Goal: Navigation & Orientation: Go to known website

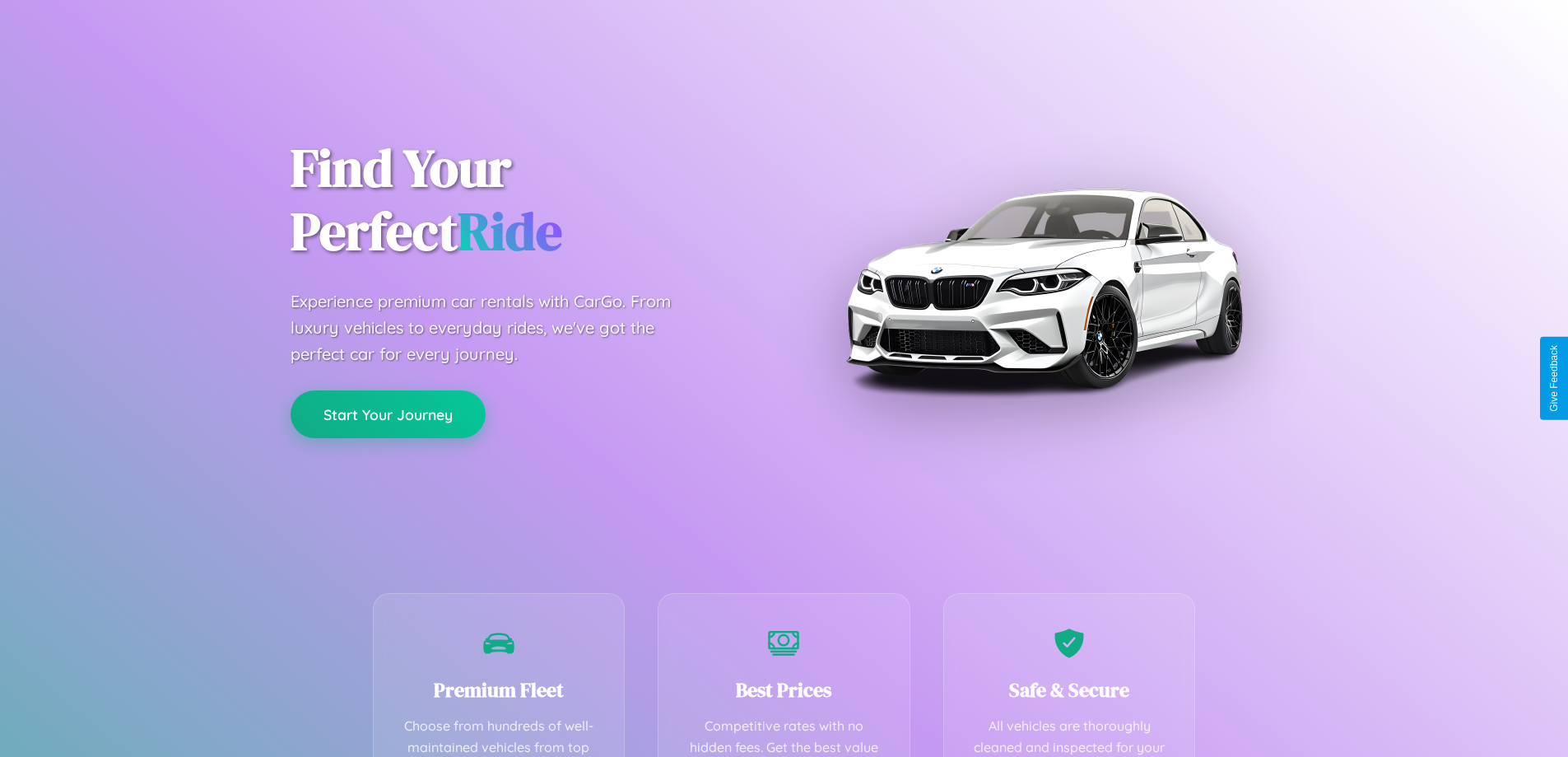
click at [388, 414] on button "Start Your Journey" at bounding box center [388, 414] width 195 height 48
click at [388, 413] on button "Start Your Journey" at bounding box center [388, 414] width 195 height 48
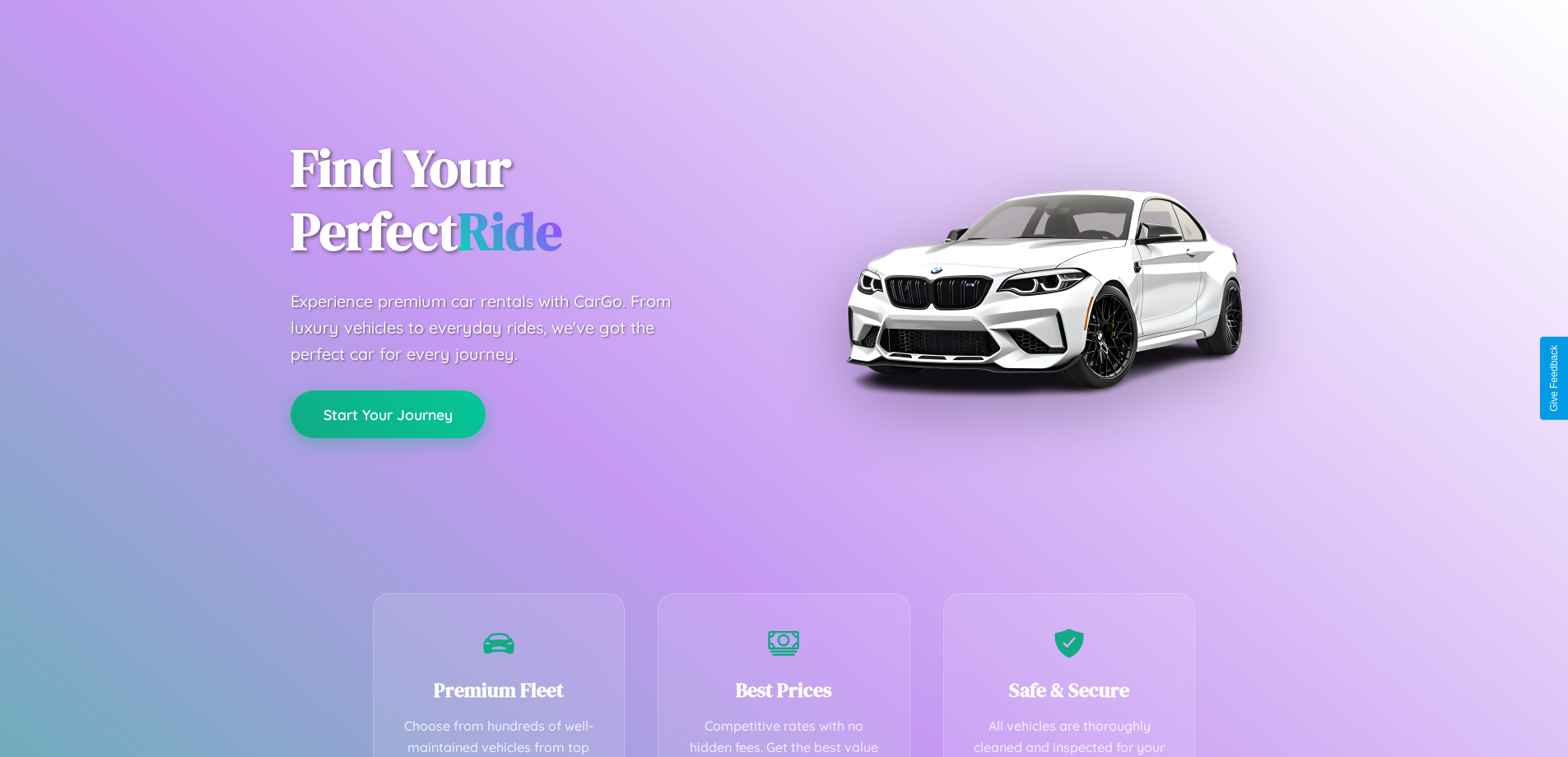
click at [388, 413] on button "Start Your Journey" at bounding box center [388, 414] width 195 height 48
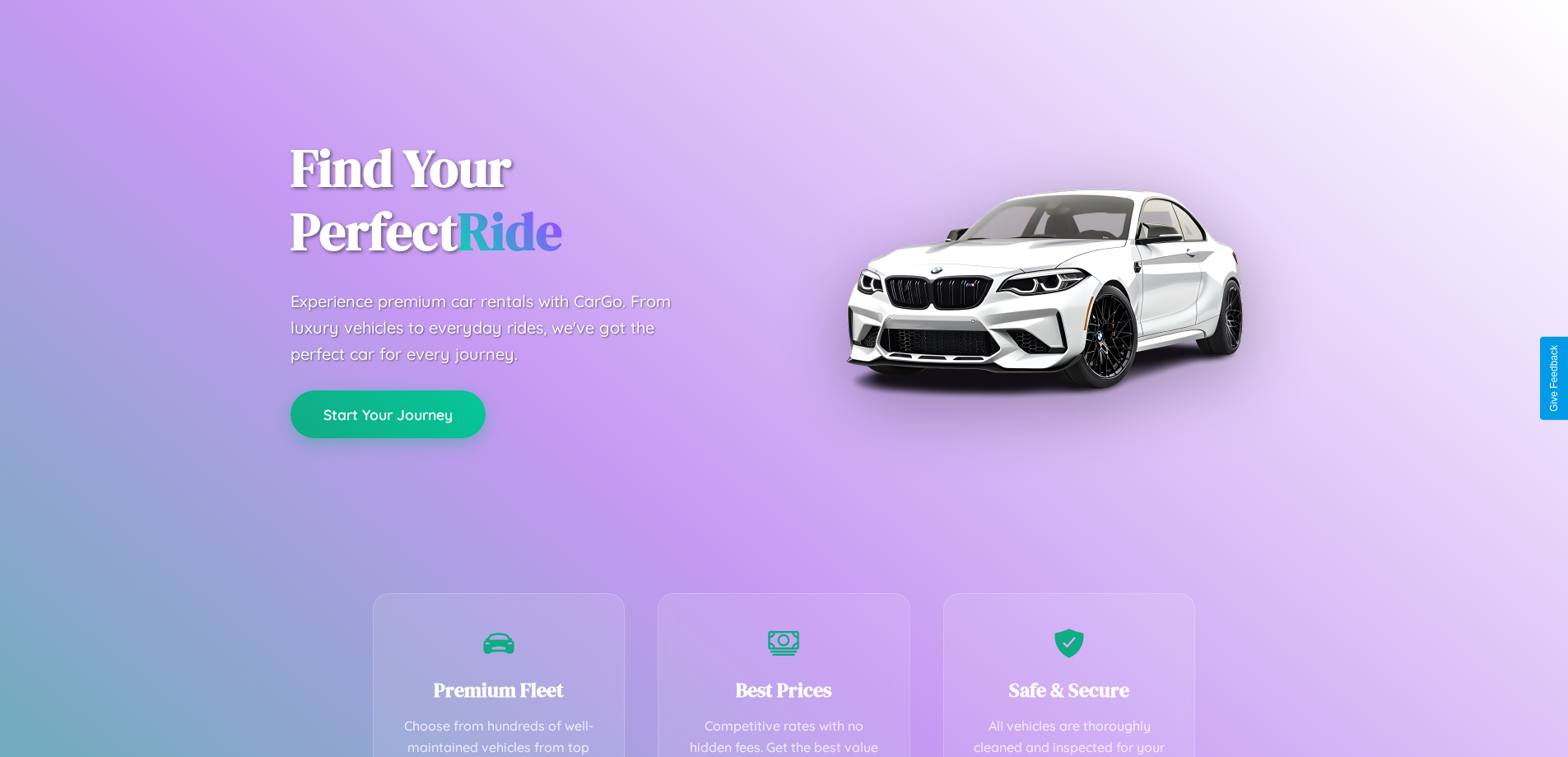
click at [388, 413] on button "Start Your Journey" at bounding box center [388, 414] width 195 height 48
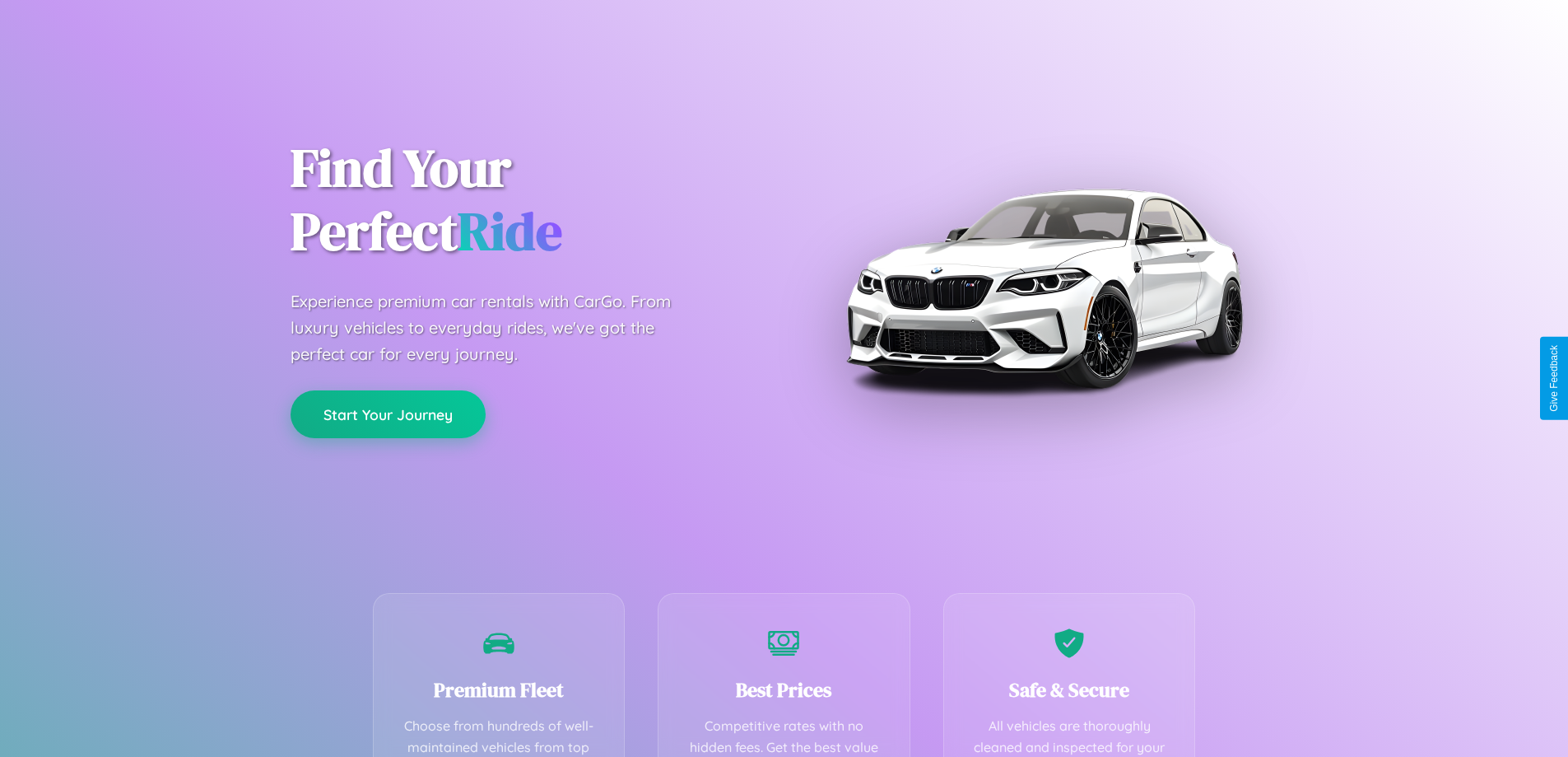
click at [388, 413] on button "Start Your Journey" at bounding box center [388, 414] width 195 height 48
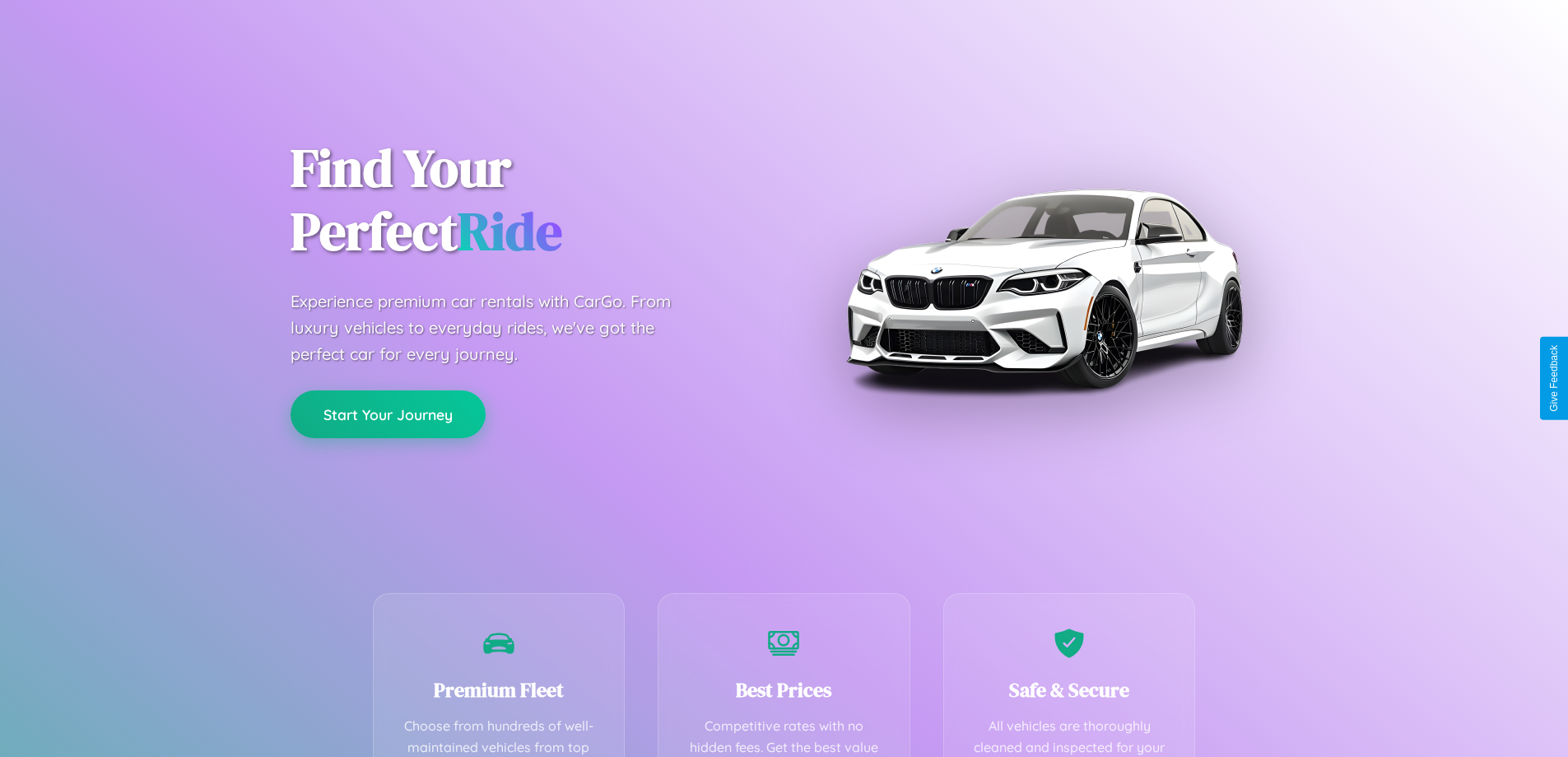
click at [388, 413] on button "Start Your Journey" at bounding box center [388, 414] width 195 height 48
